Goal: Book appointment/travel/reservation

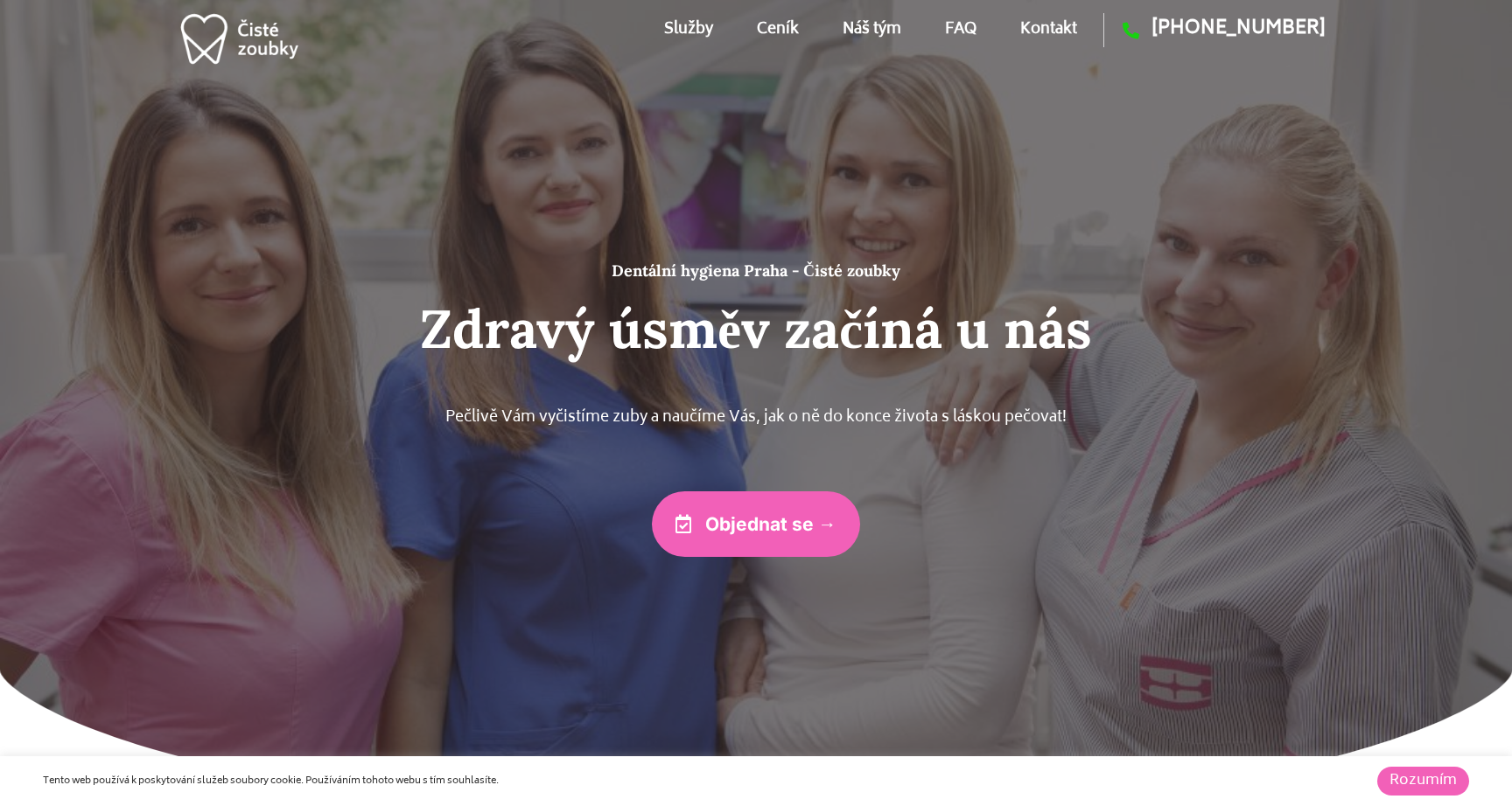
click at [782, 40] on link "Ceník" at bounding box center [777, 29] width 42 height 78
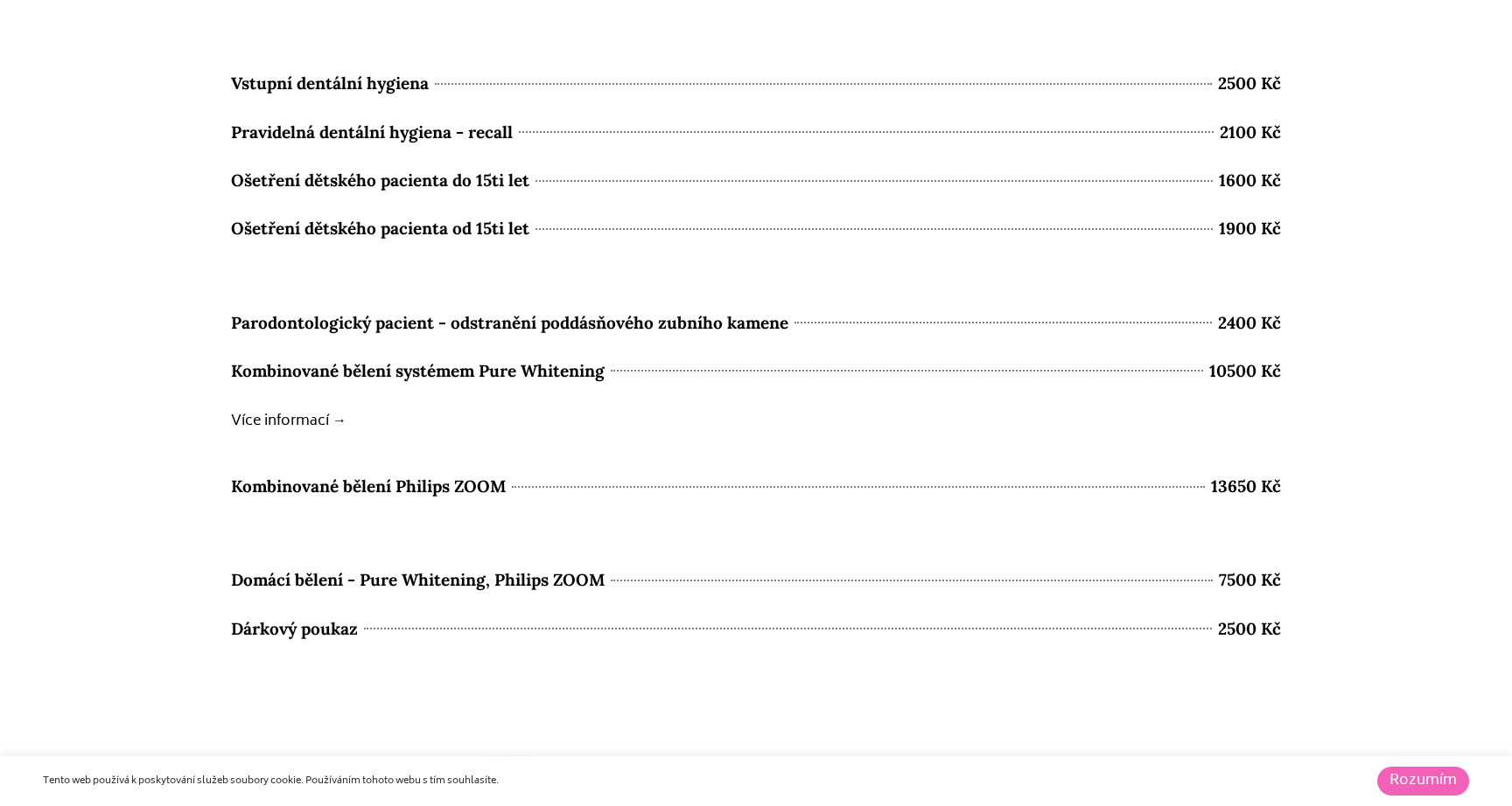
scroll to position [7544, 0]
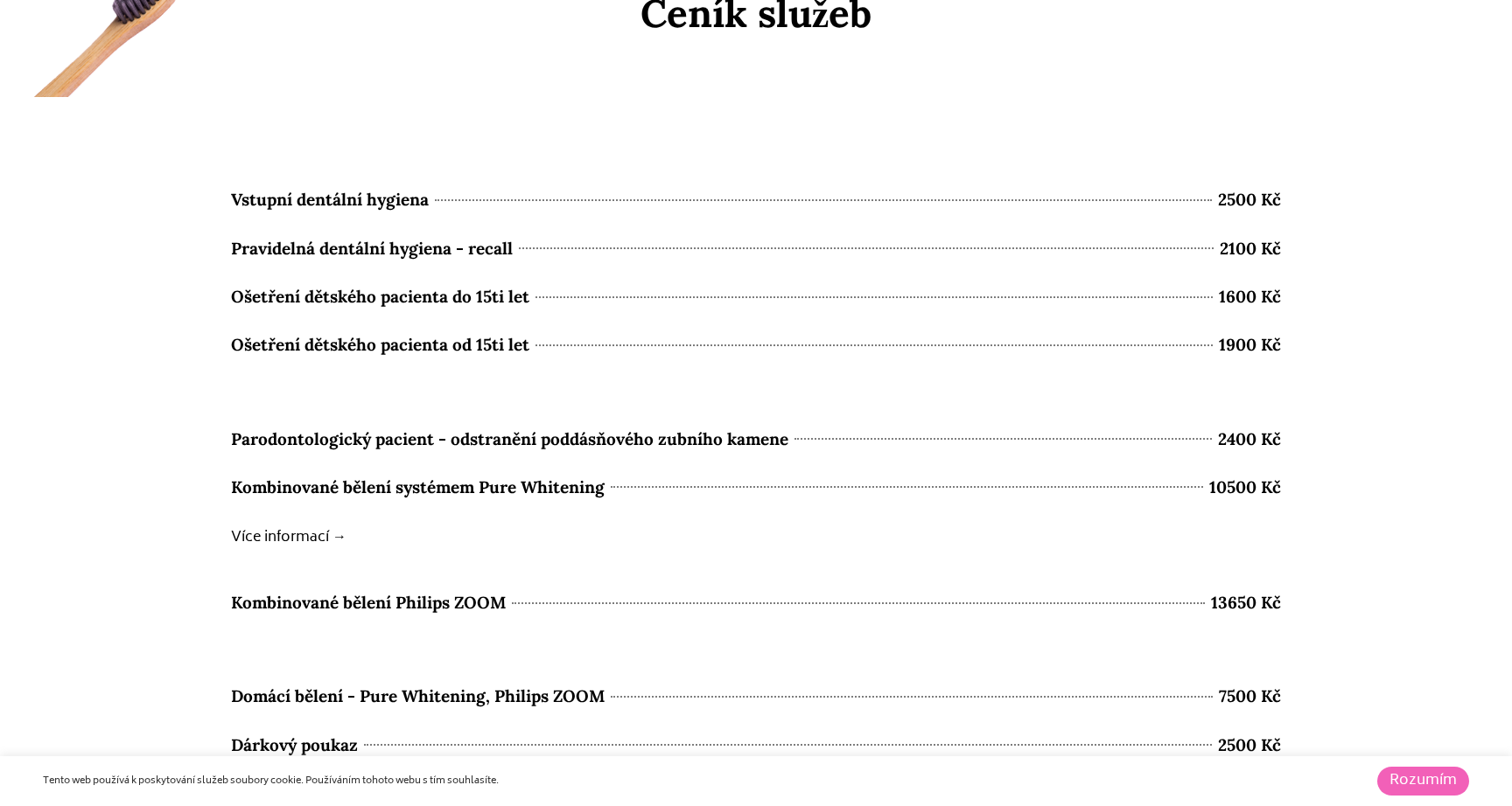
click at [550, 488] on span "Kombinované bělení systémem Pure Whitening" at bounding box center [418, 487] width 374 height 30
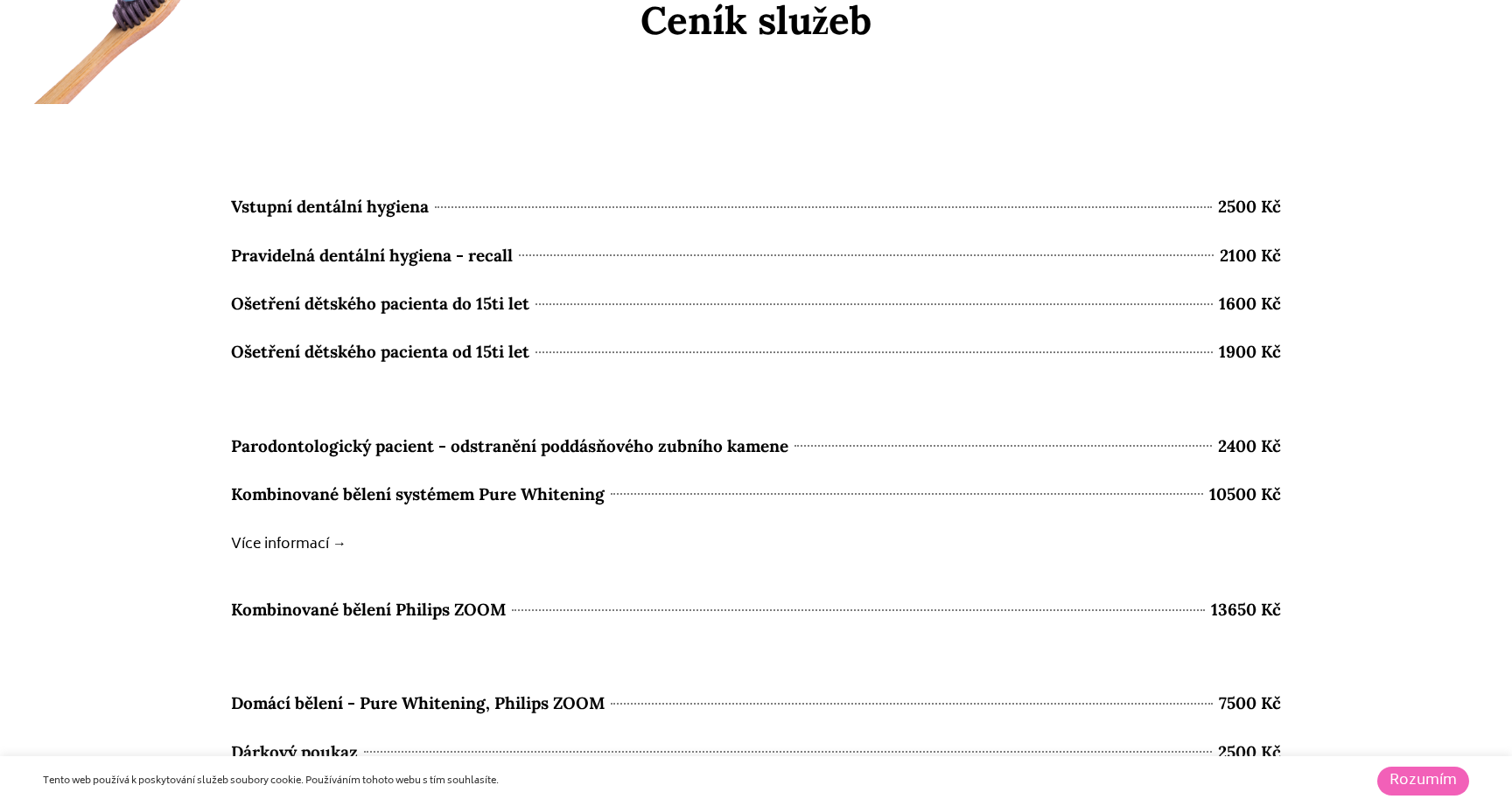
scroll to position [7544, 0]
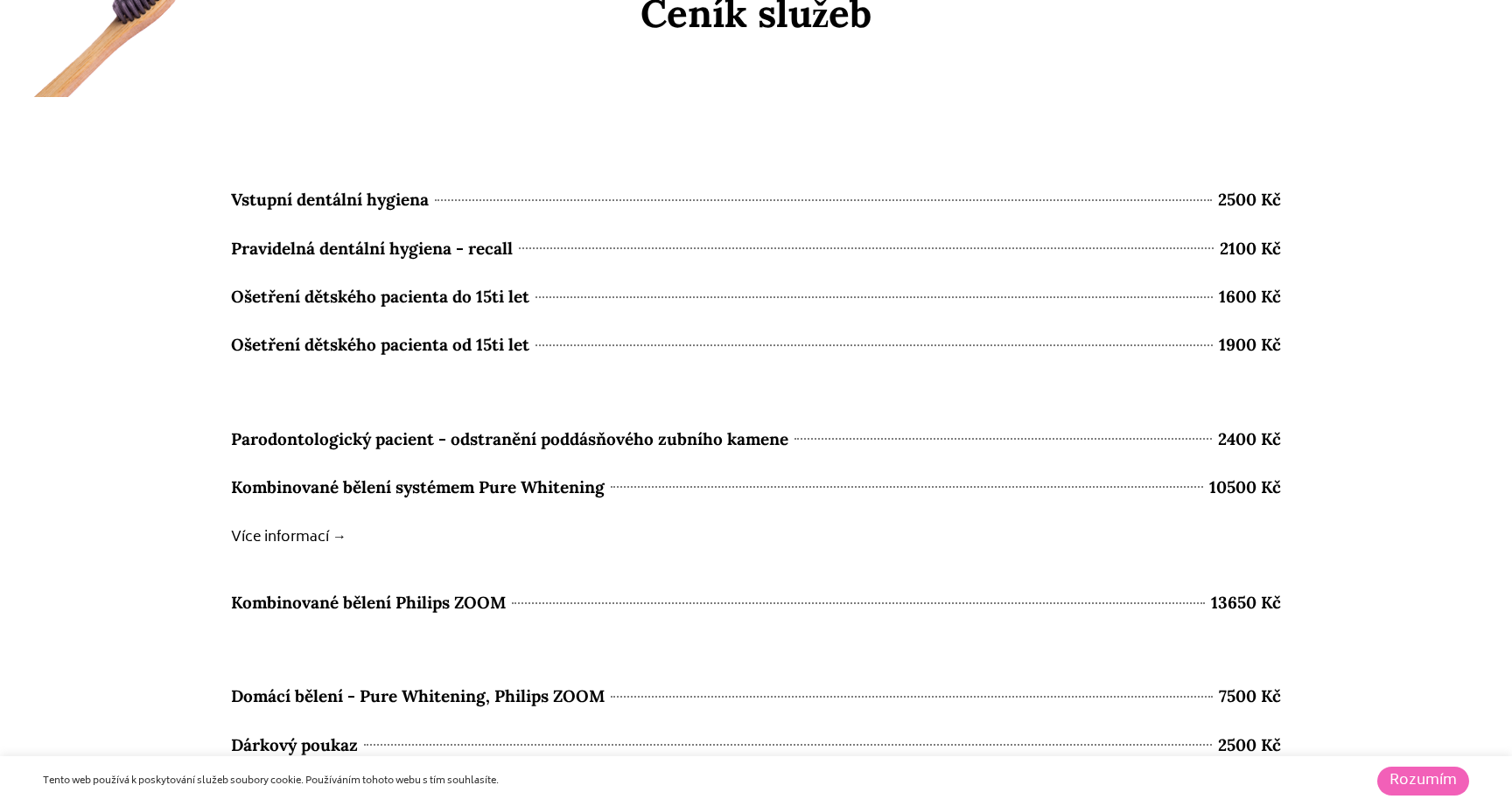
click at [284, 536] on b "Více informací →" at bounding box center [289, 537] width 115 height 25
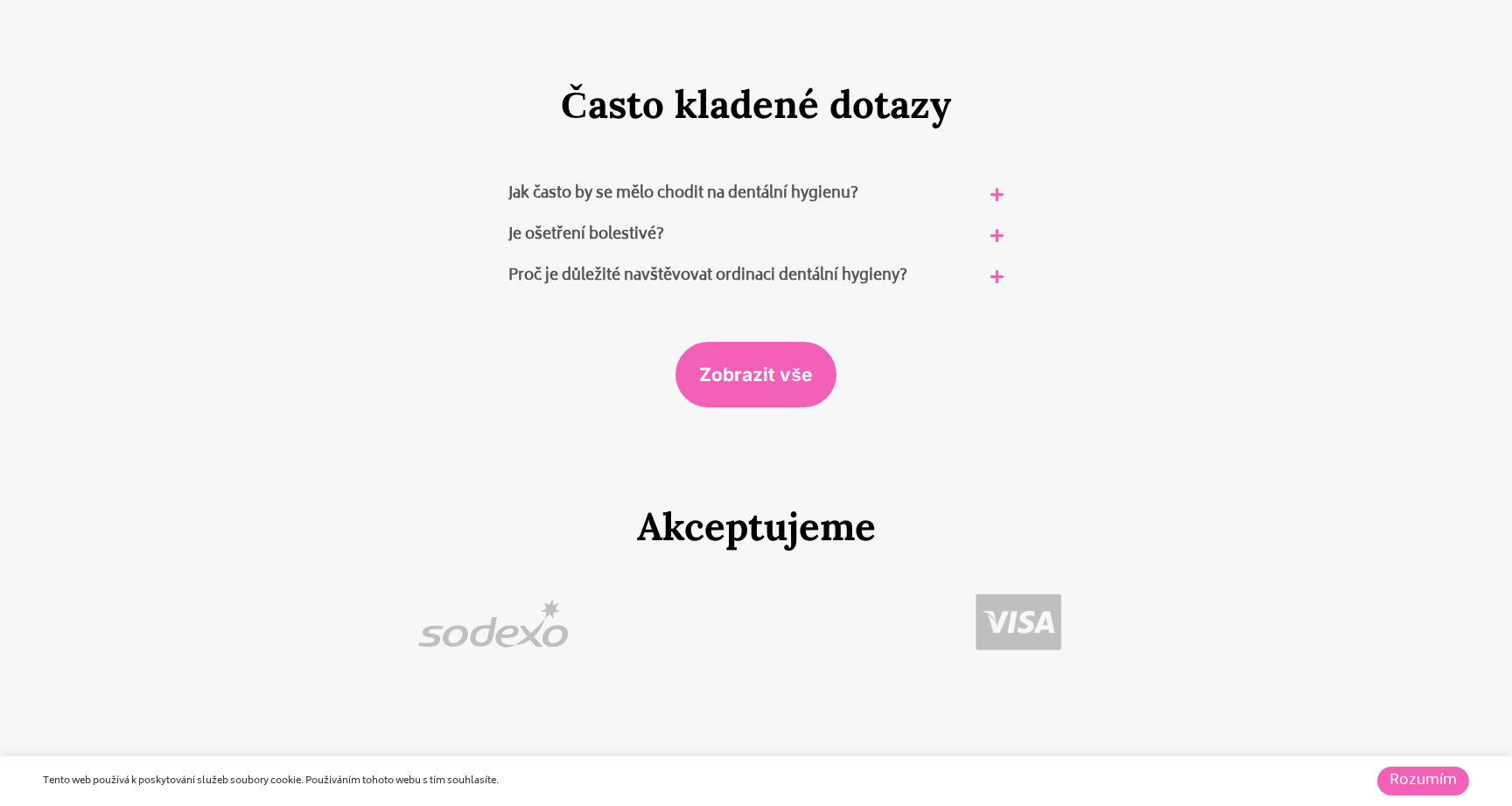
scroll to position [10544, 0]
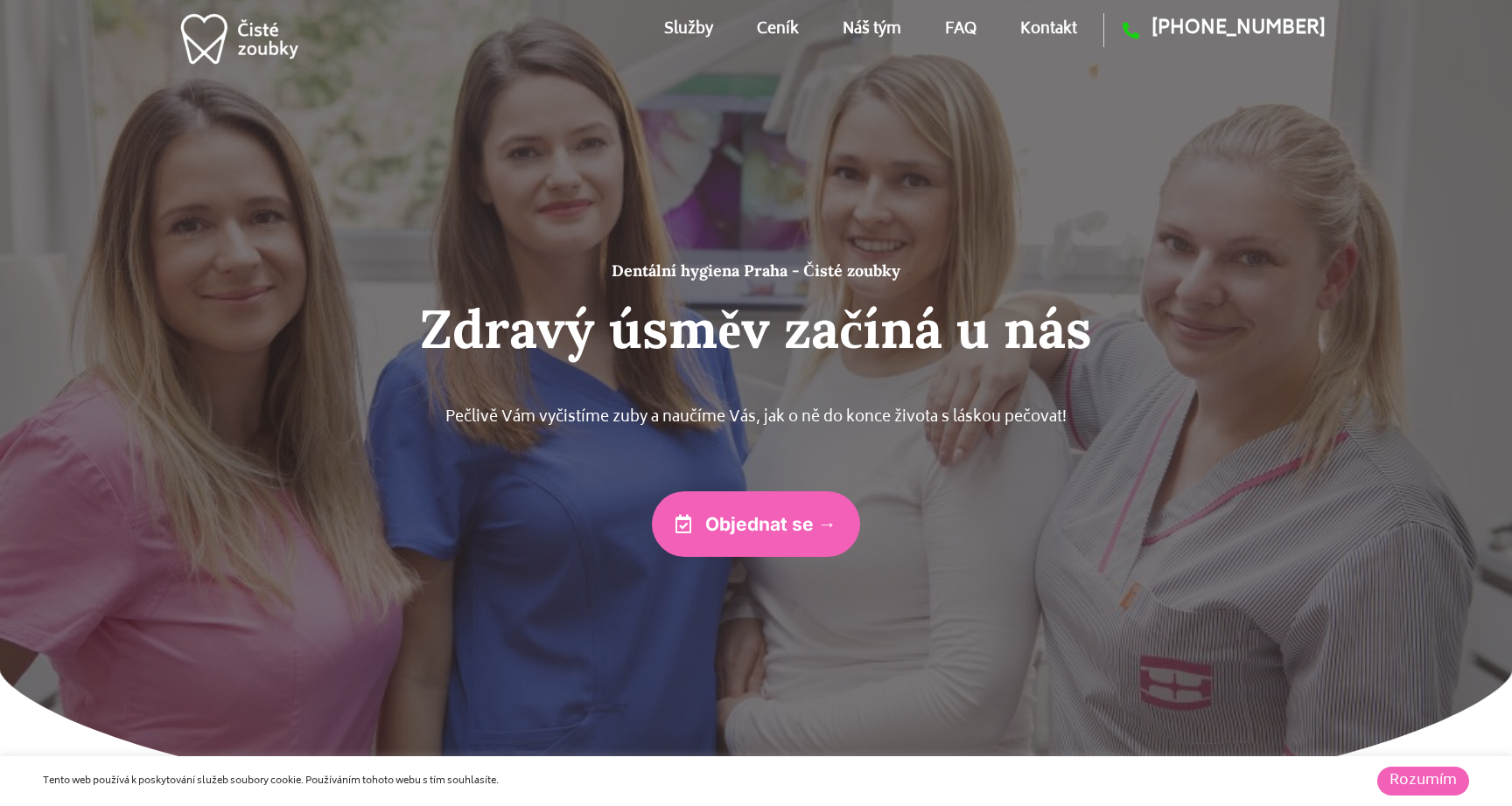
click at [778, 27] on link "Ceník" at bounding box center [777, 29] width 42 height 78
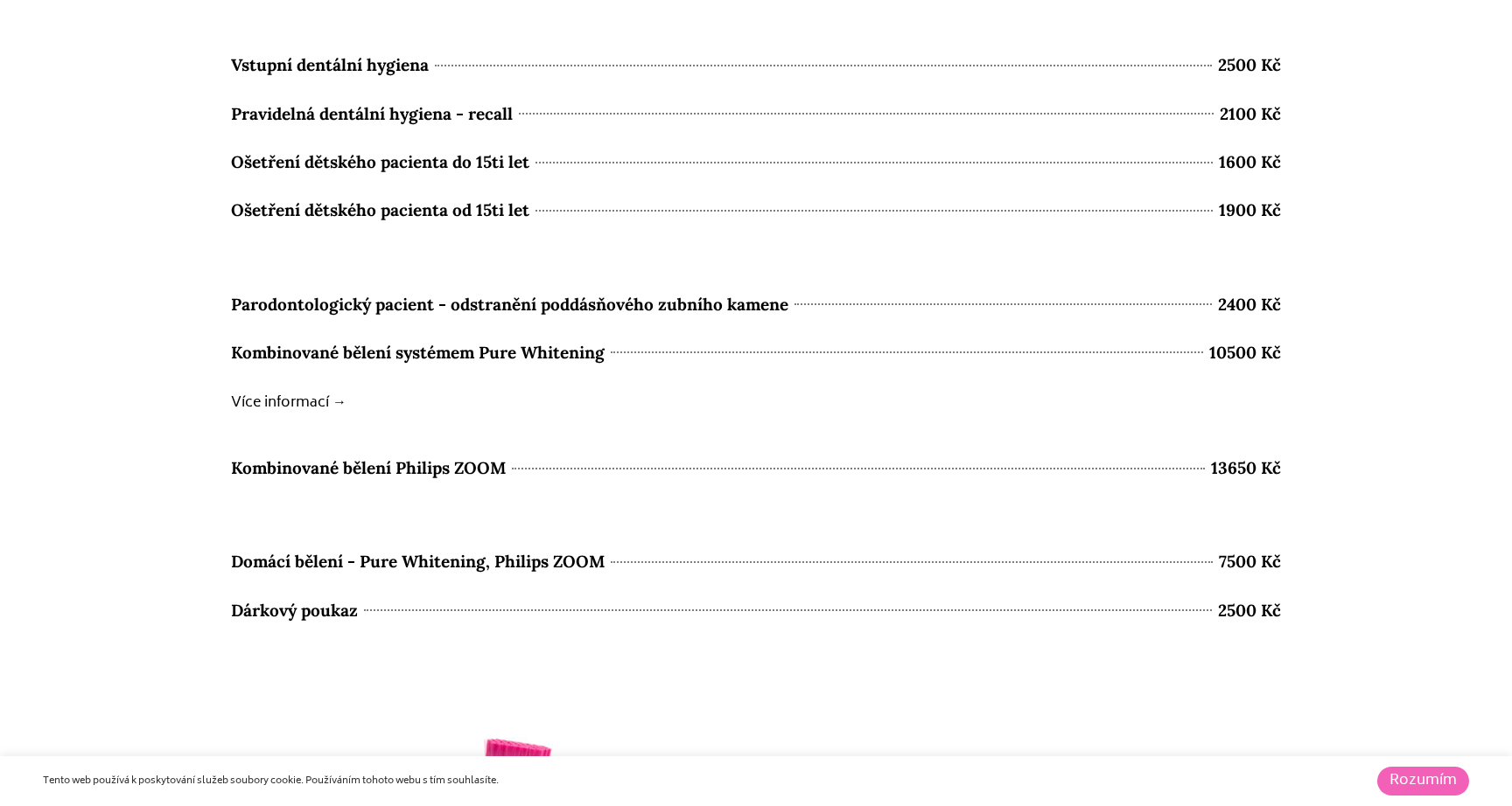
scroll to position [7749, 0]
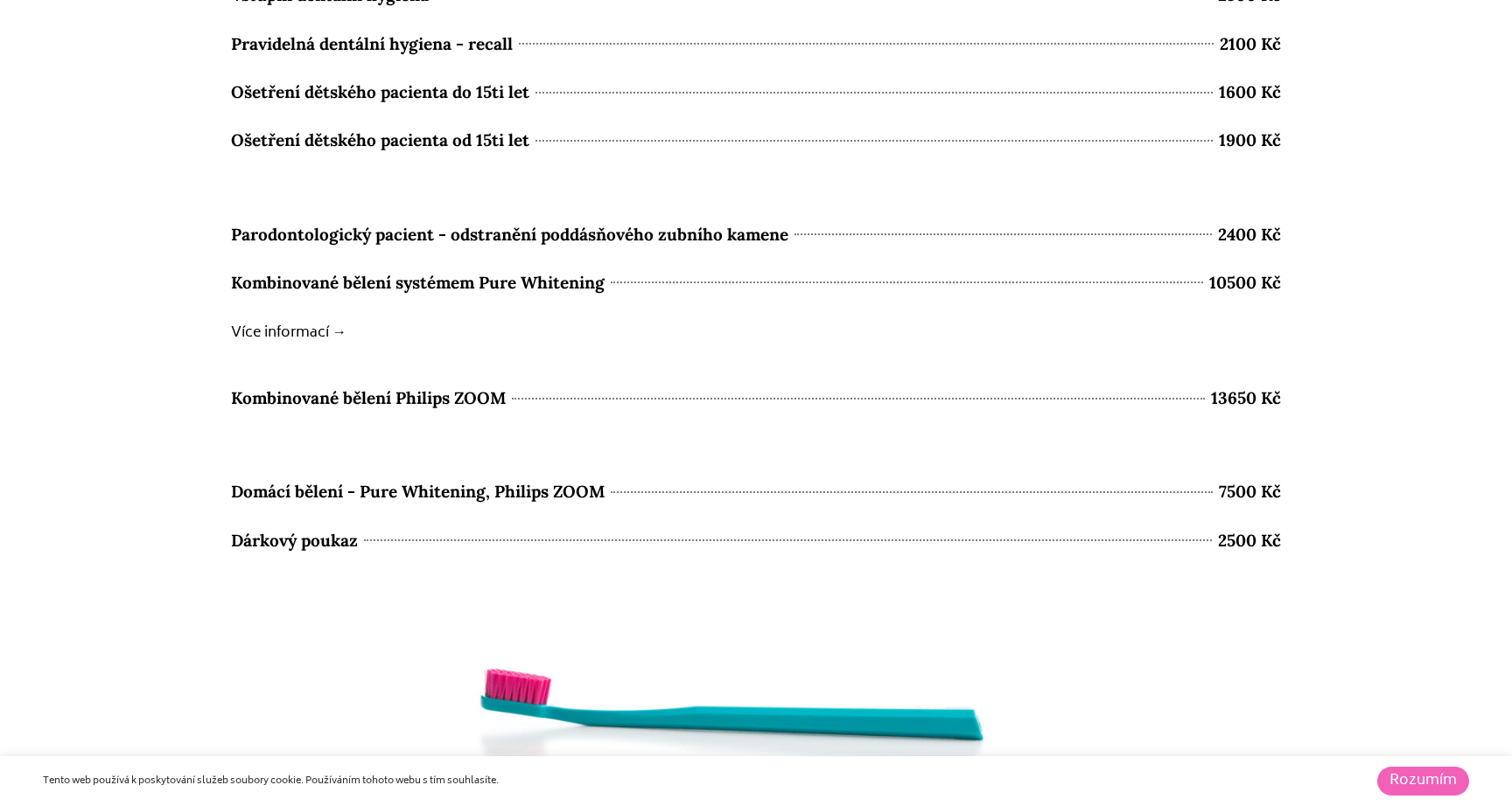
click at [279, 330] on b "Více informací →" at bounding box center [289, 333] width 115 height 25
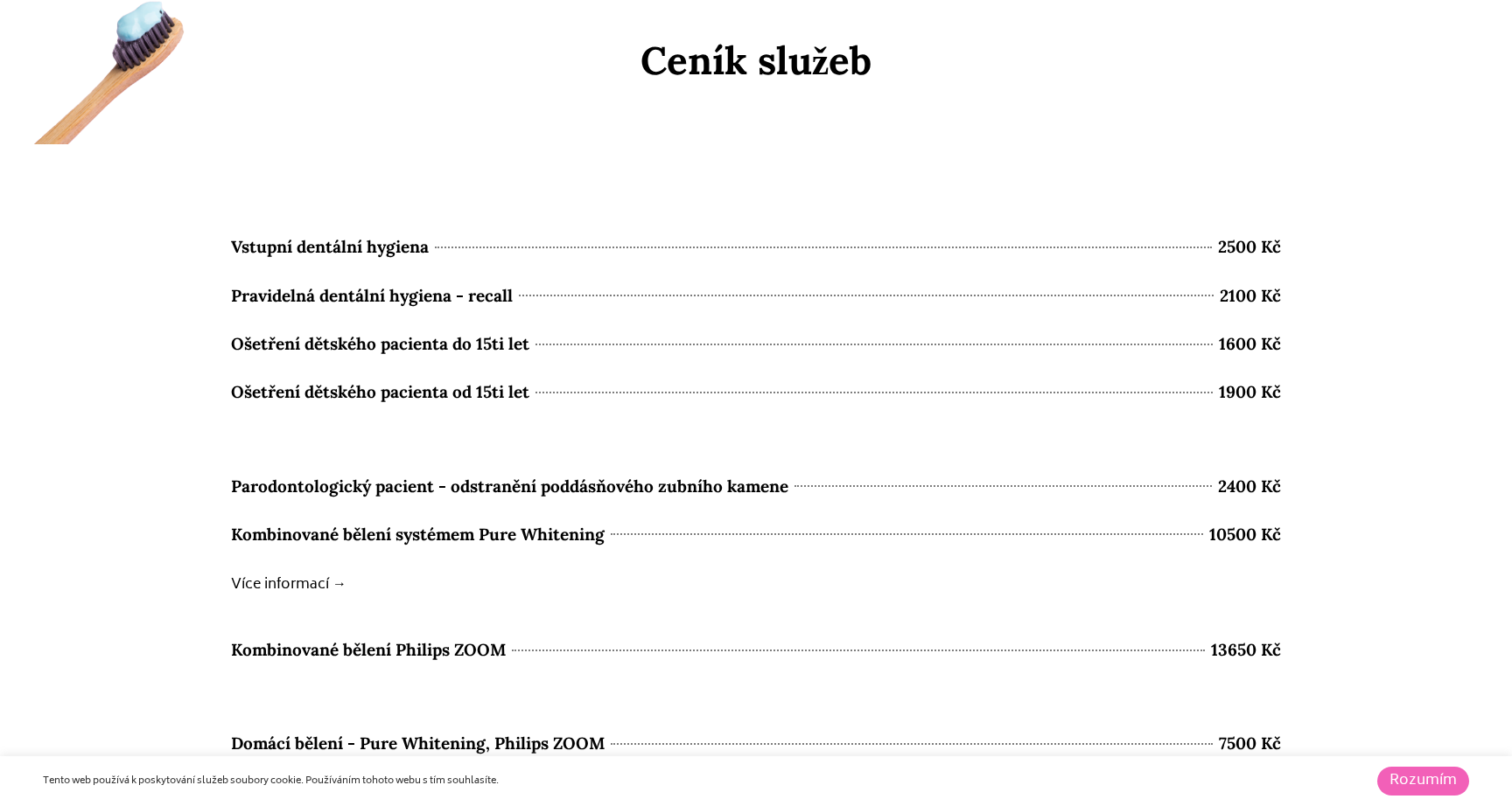
scroll to position [7595, 0]
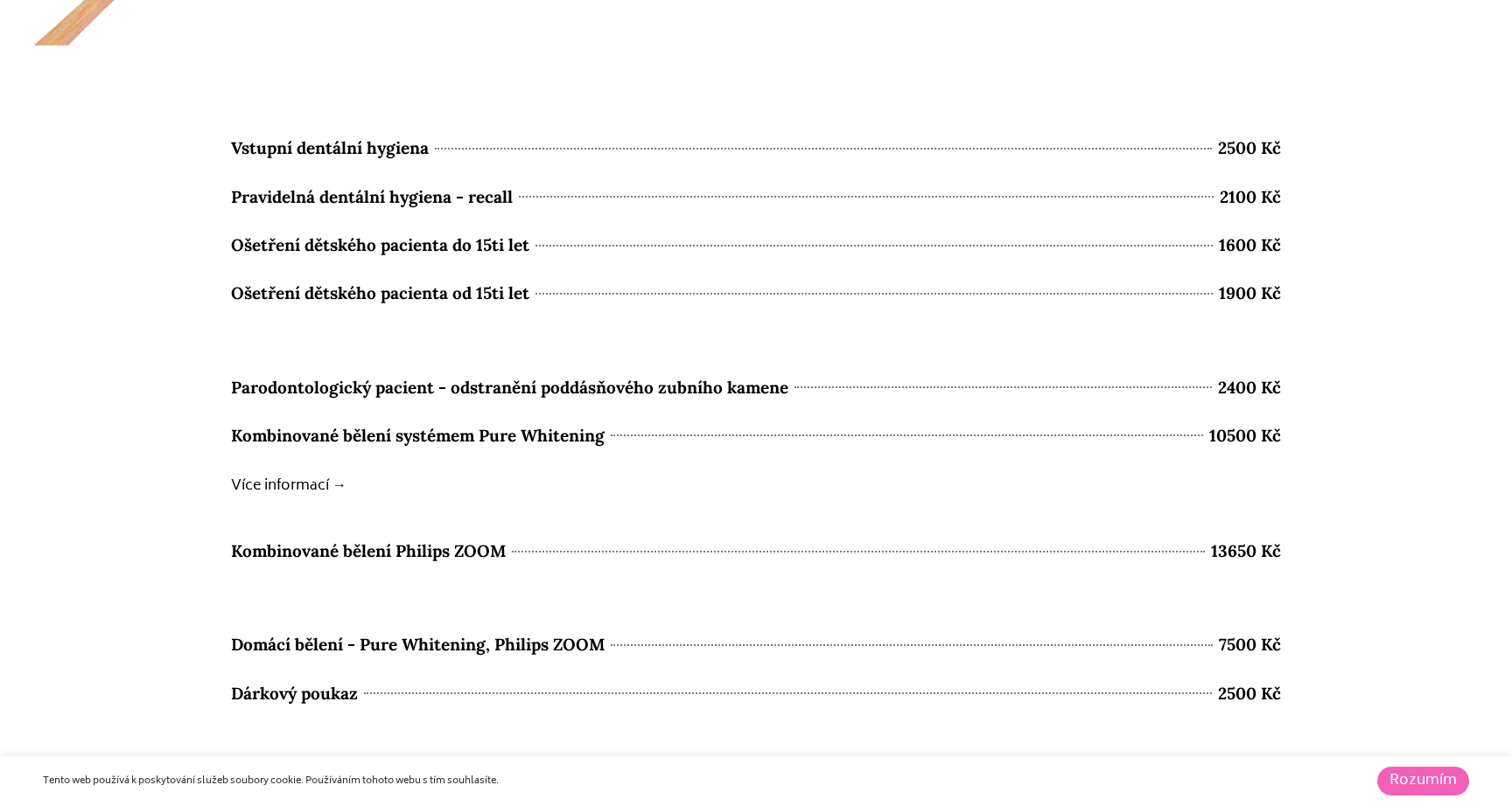
click at [318, 484] on b "Více informací →" at bounding box center [289, 486] width 115 height 25
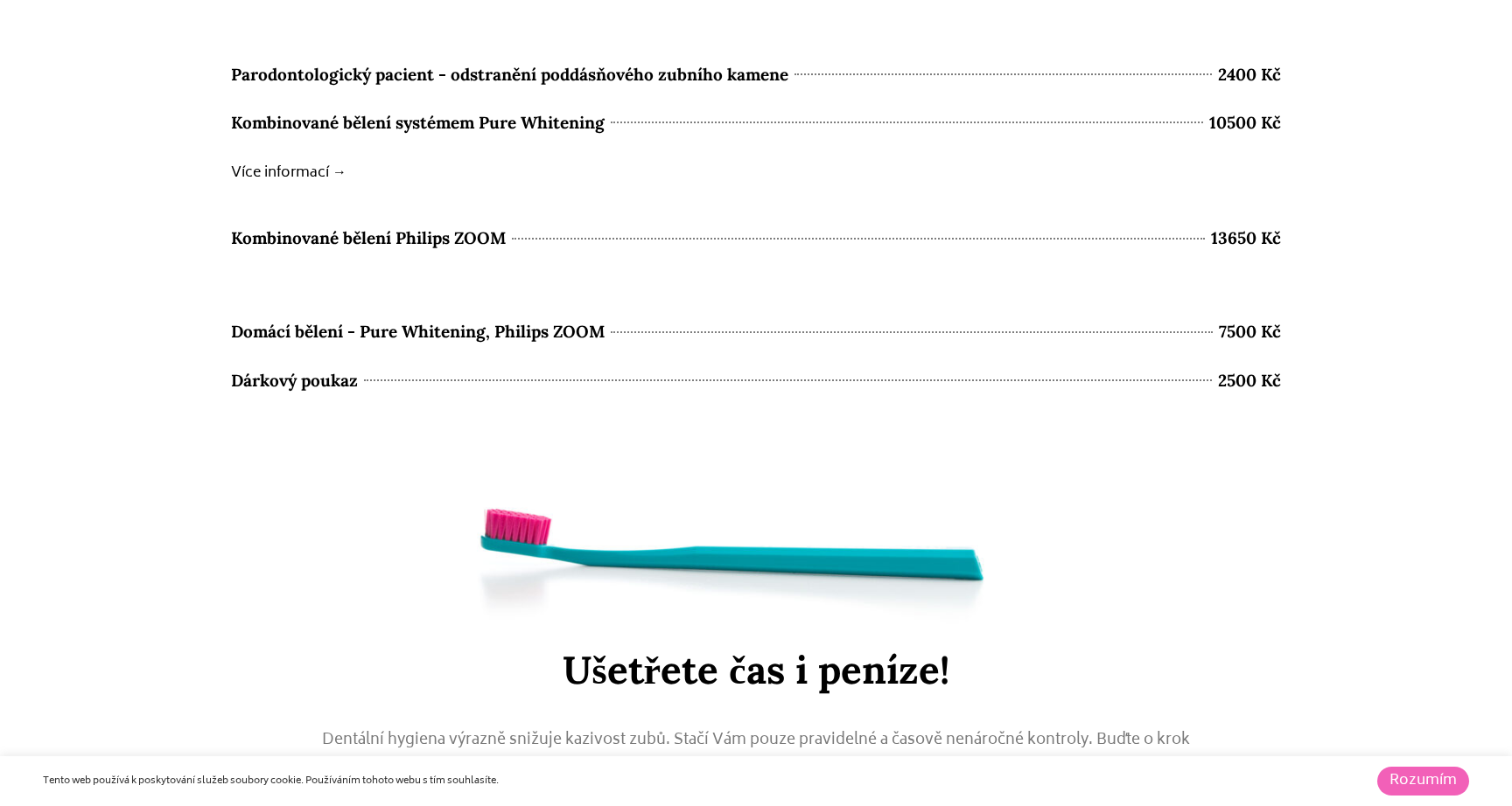
scroll to position [8182, 0]
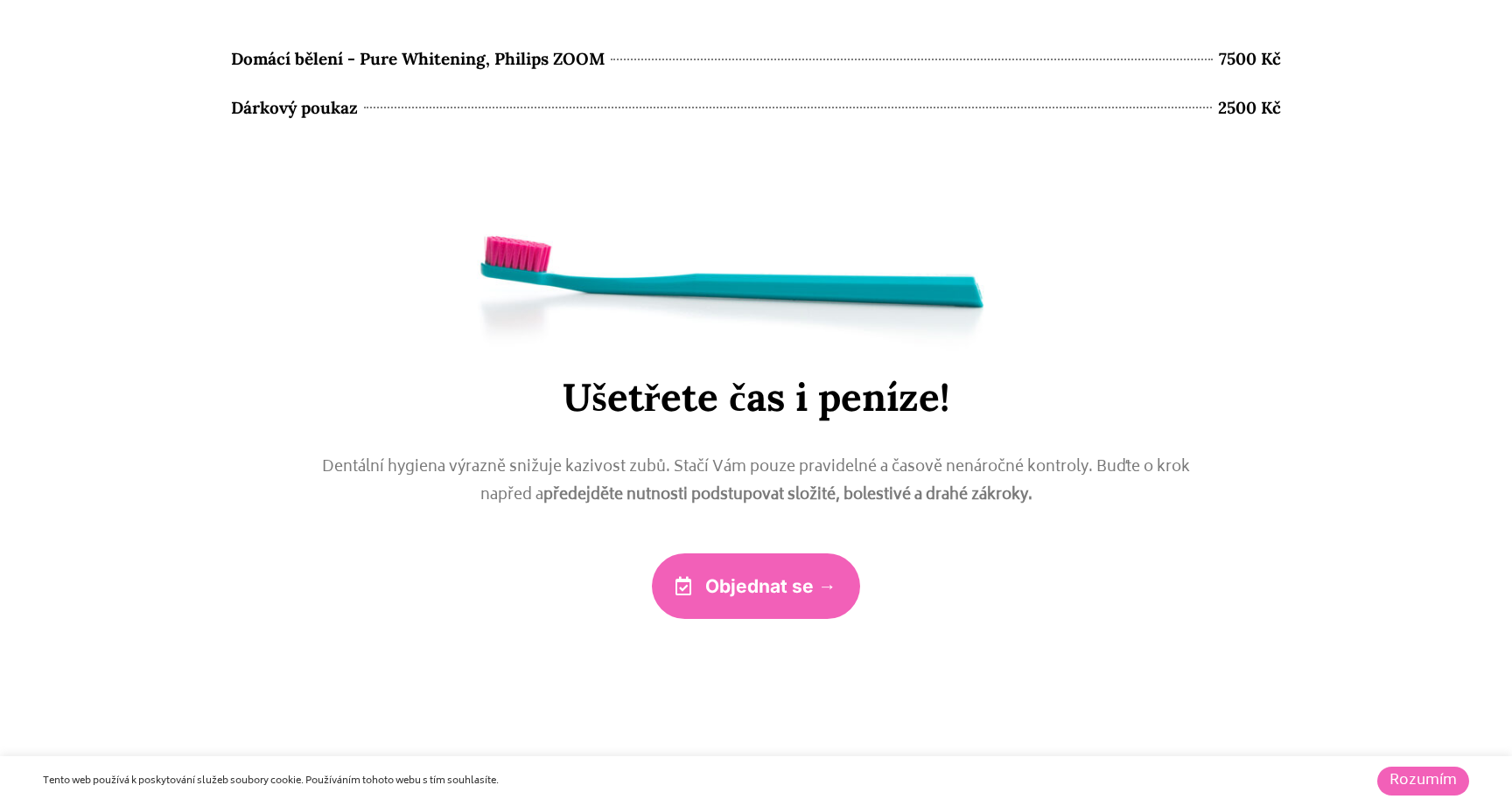
click at [756, 591] on span "Objednat se →" at bounding box center [770, 585] width 131 height 18
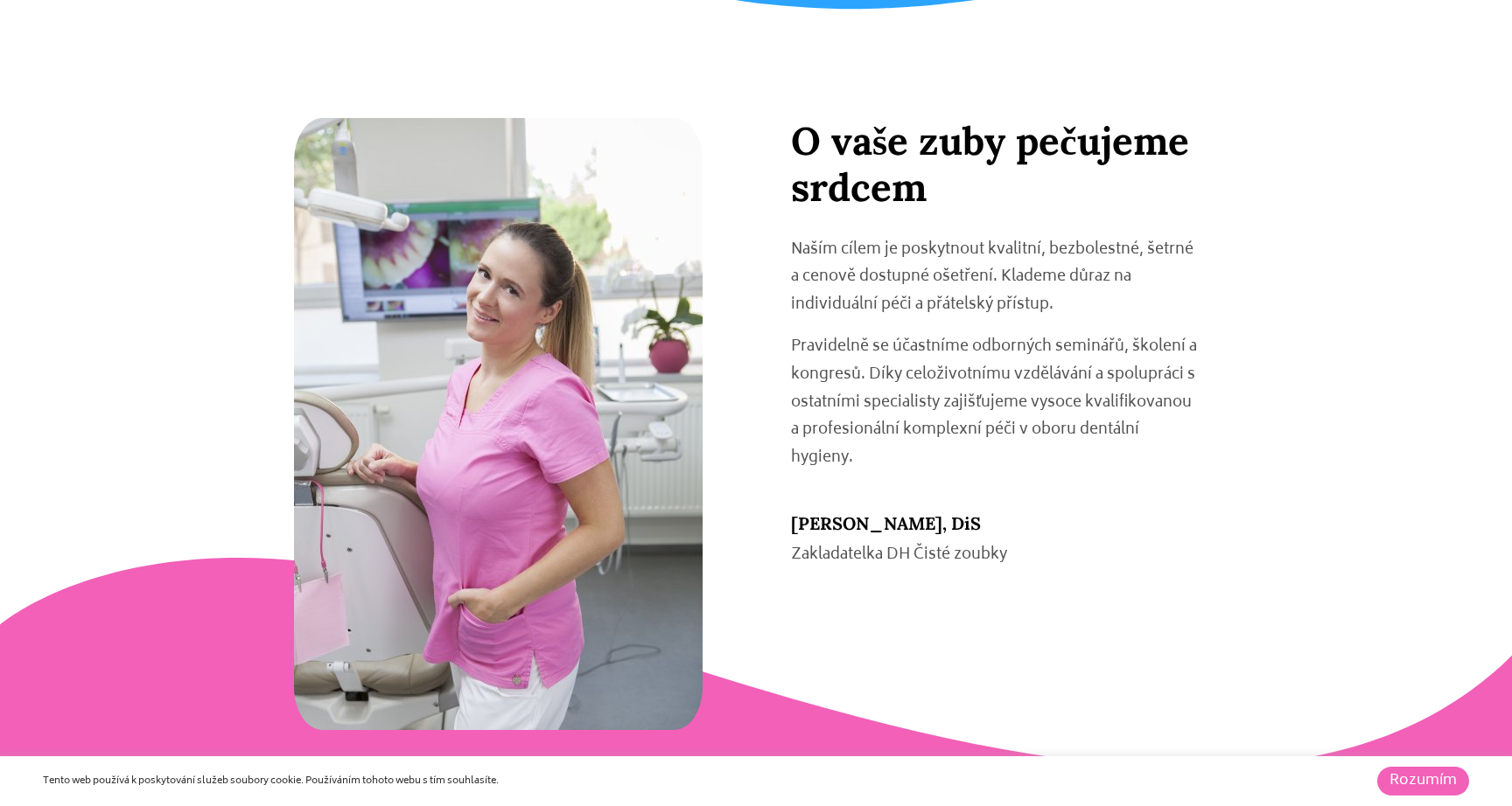
scroll to position [2657, 0]
